Goal: Information Seeking & Learning: Understand process/instructions

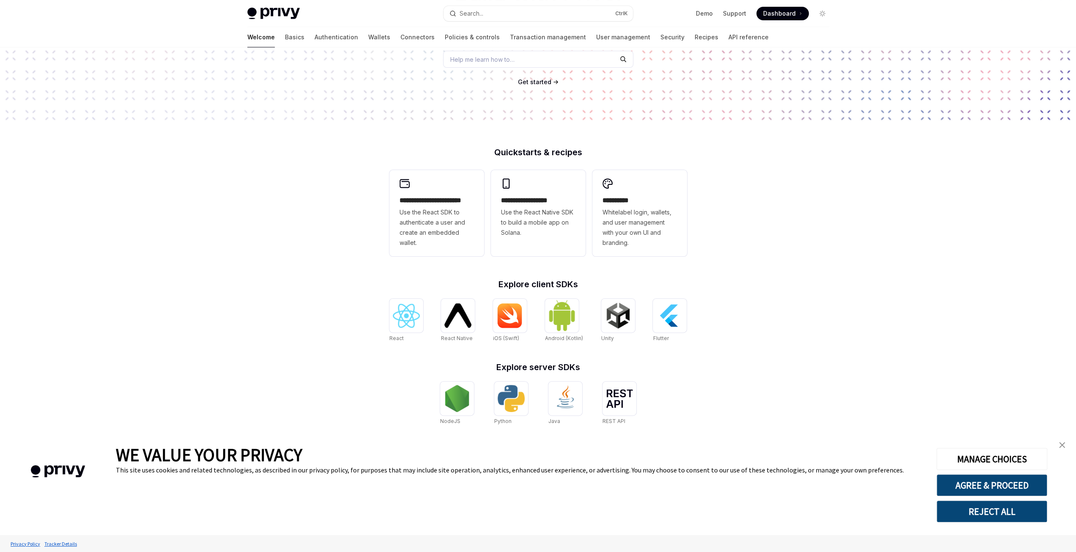
scroll to position [120, 0]
click at [1063, 446] on img "close banner" at bounding box center [1062, 445] width 6 height 6
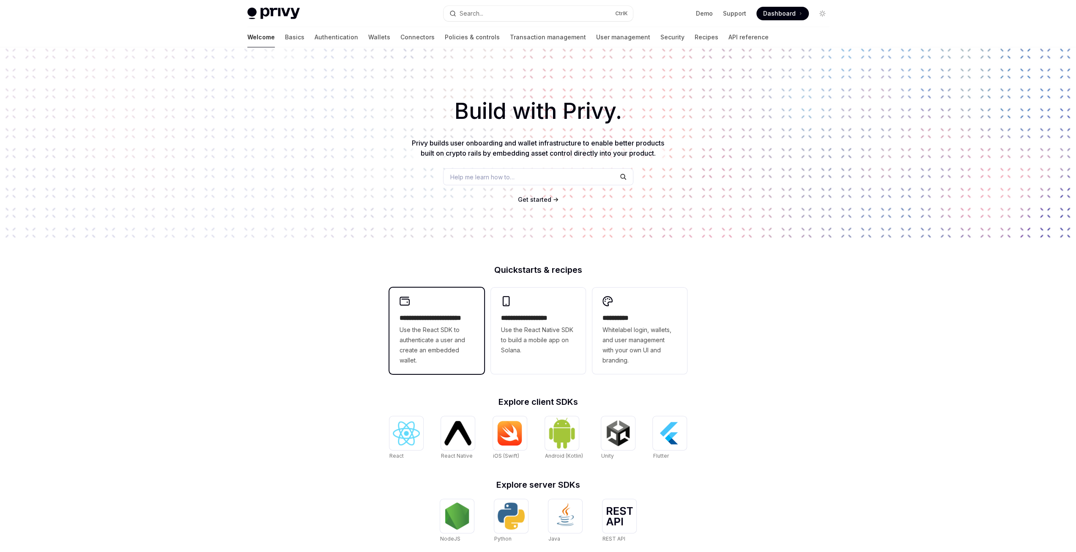
scroll to position [0, 0]
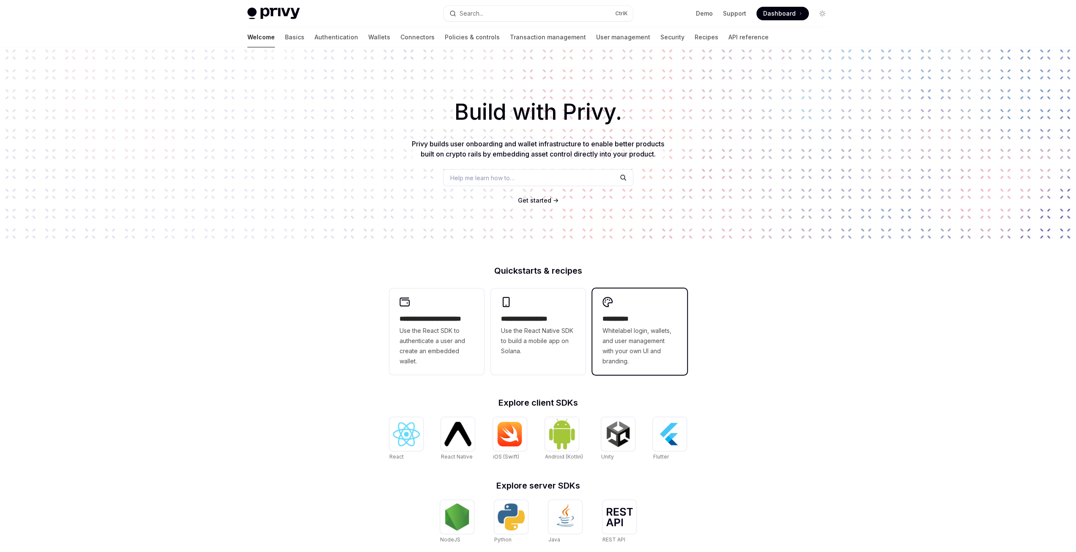
click at [609, 308] on div "**********" at bounding box center [639, 331] width 95 height 86
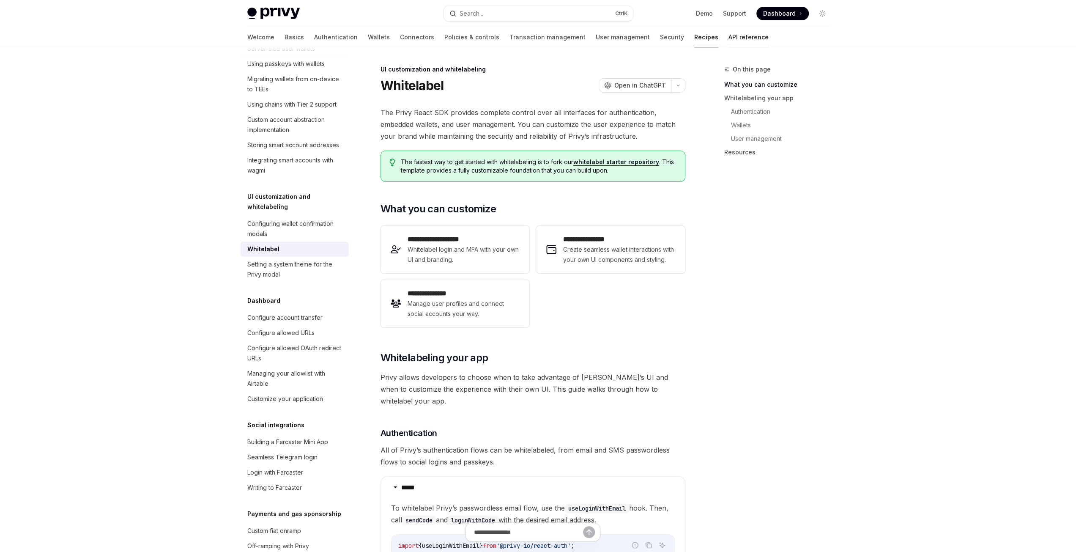
click at [729, 37] on link "API reference" at bounding box center [749, 37] width 40 height 20
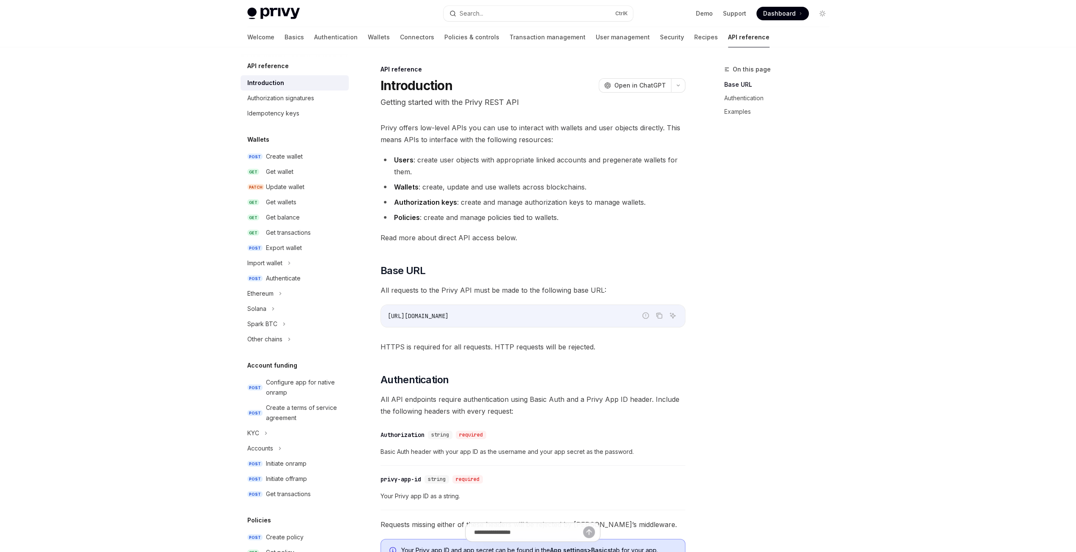
click at [285, 148] on div "Wallets POST Create wallet GET Get wallet PATCH Update wallet GET Get wallets G…" at bounding box center [295, 240] width 108 height 212
click at [282, 151] on div "Create wallet" at bounding box center [284, 156] width 37 height 10
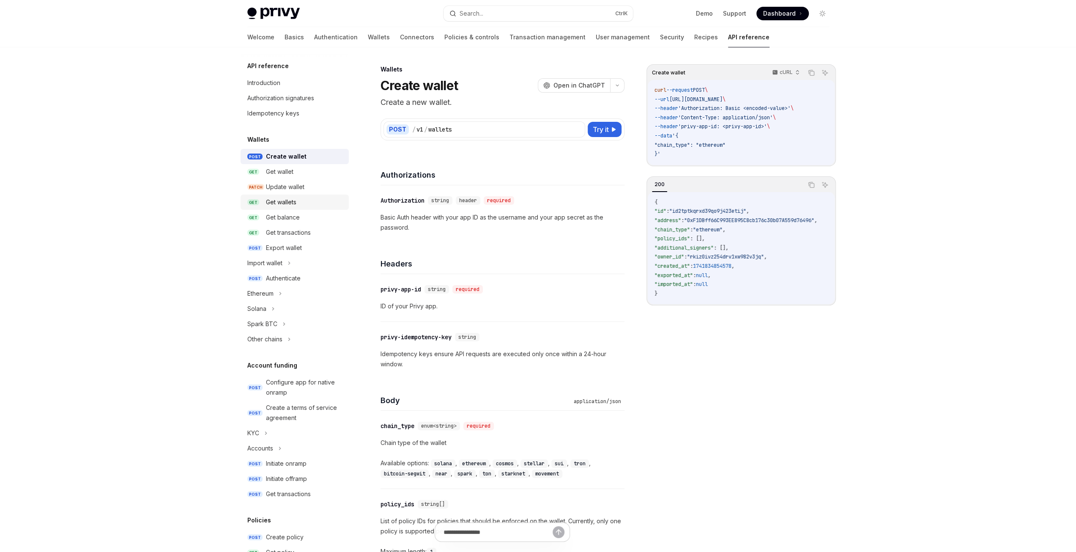
click at [292, 198] on div "Get wallets" at bounding box center [281, 202] width 30 height 10
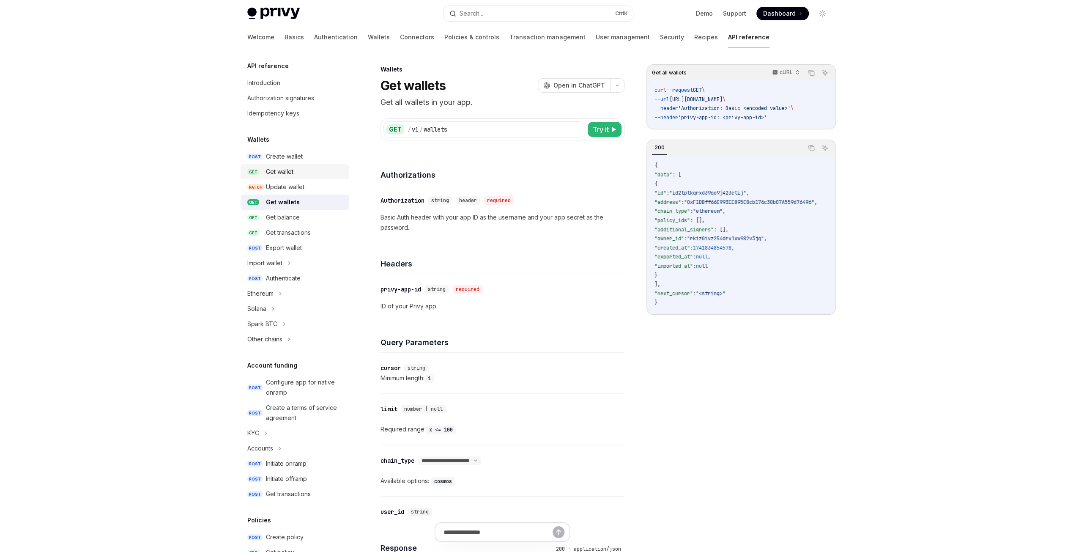
click at [291, 170] on div "Get wallet" at bounding box center [279, 172] width 27 height 10
type textarea "*"
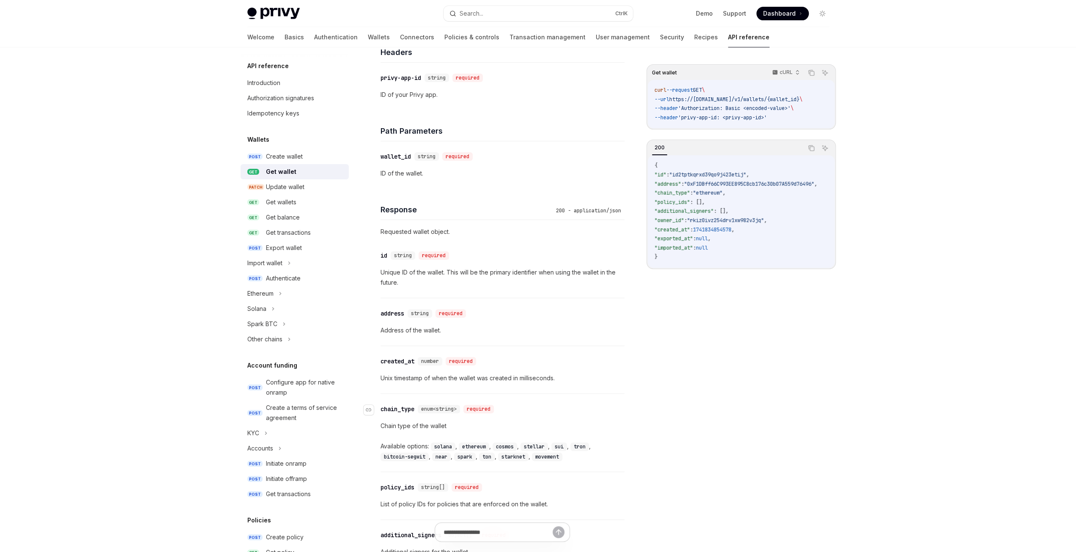
scroll to position [254, 0]
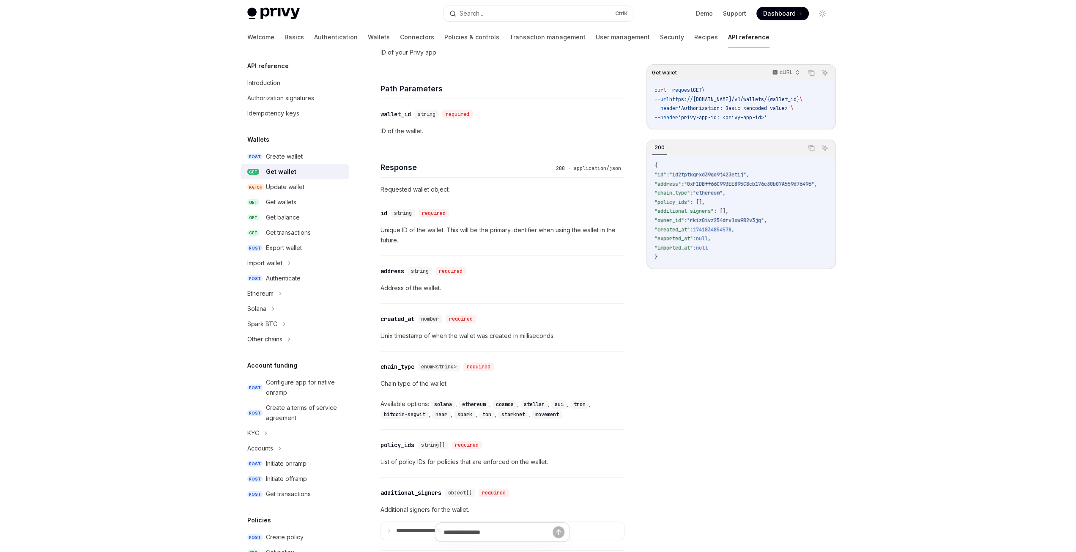
click at [441, 400] on code "solana" at bounding box center [443, 404] width 25 height 8
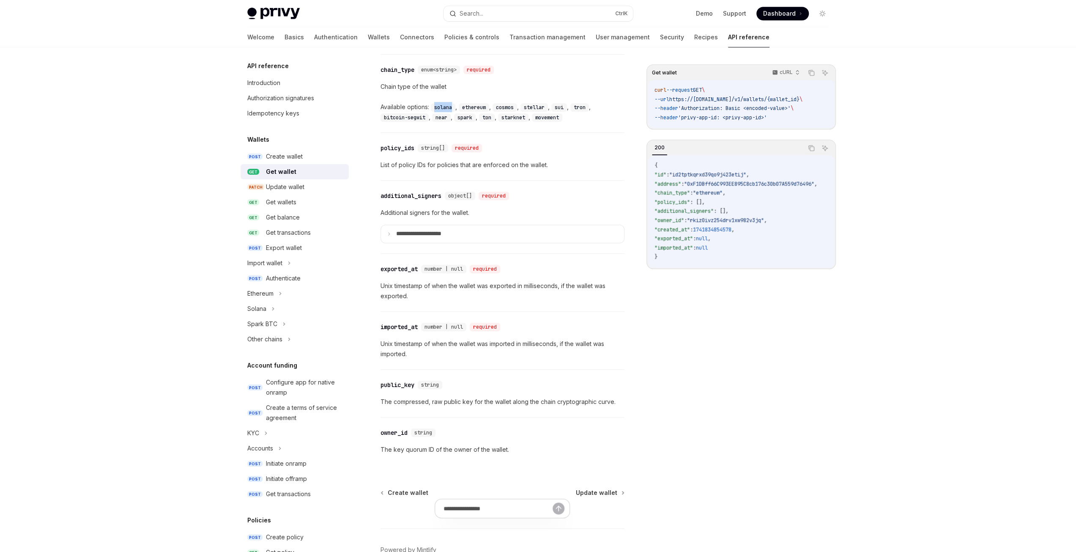
scroll to position [596, 0]
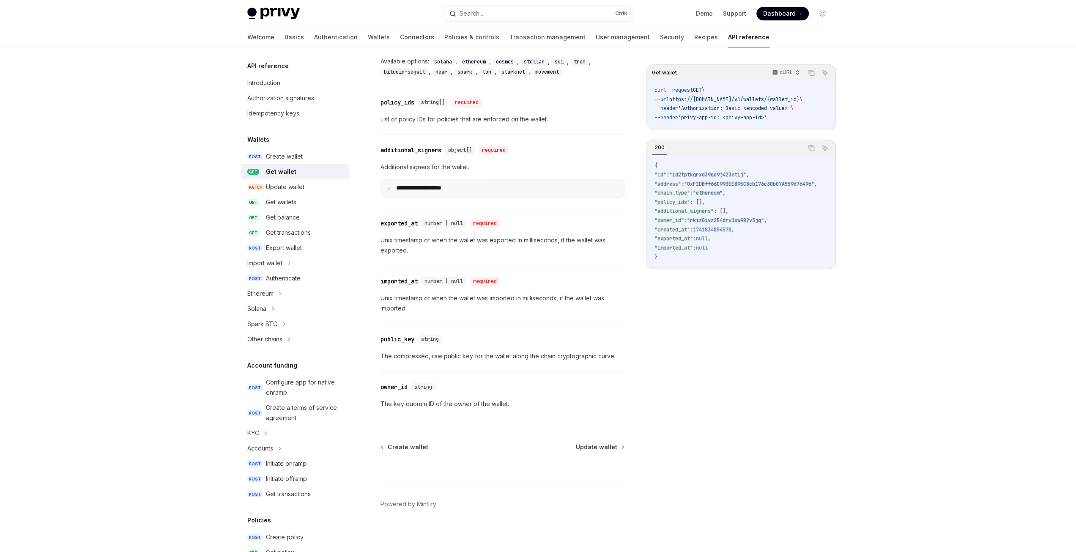
click at [410, 181] on summary "**********" at bounding box center [502, 188] width 243 height 18
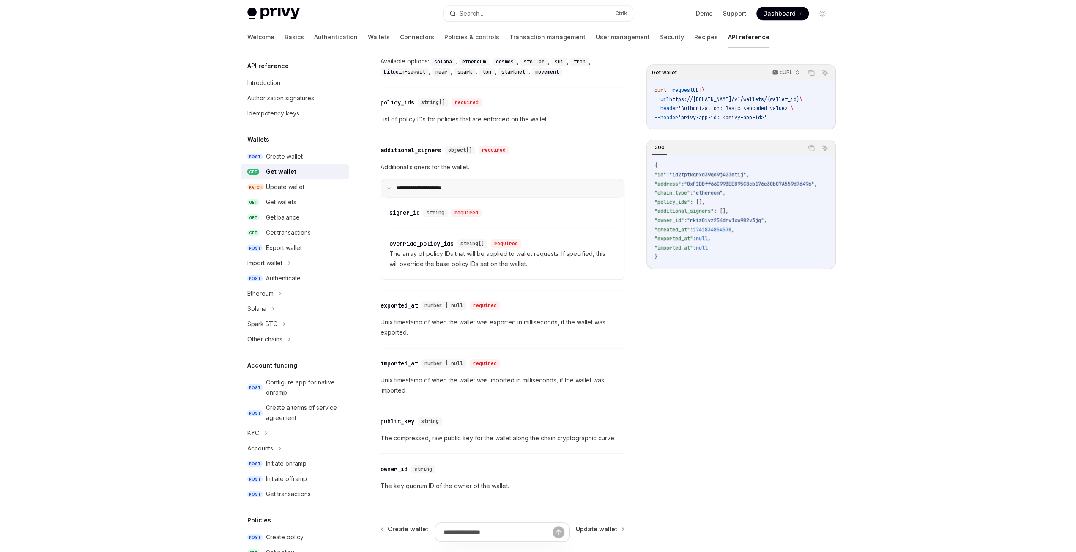
click at [410, 181] on summary "**********" at bounding box center [502, 188] width 243 height 18
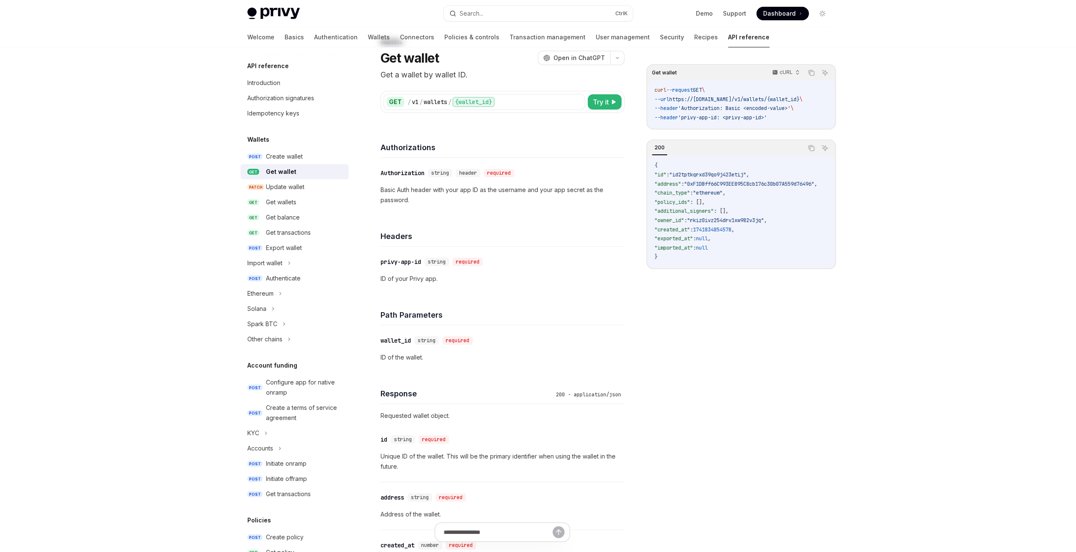
scroll to position [0, 0]
